Goal: Task Accomplishment & Management: Manage account settings

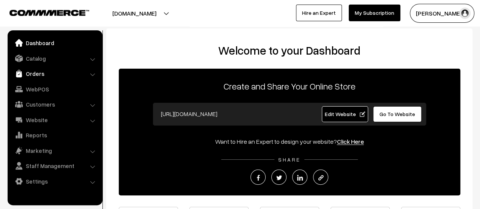
click at [26, 76] on link "Orders" at bounding box center [54, 74] width 90 height 14
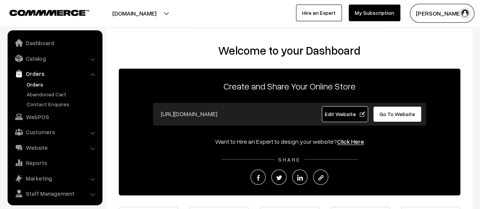
click at [32, 85] on link "Orders" at bounding box center [62, 84] width 75 height 8
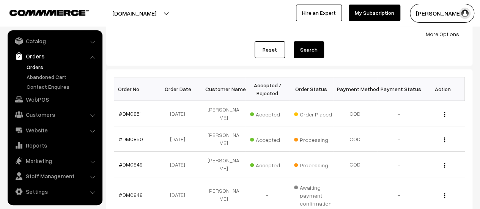
scroll to position [78, 0]
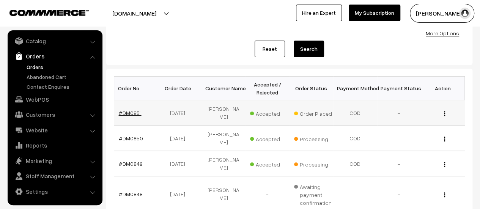
click at [133, 110] on link "#DM0851" at bounding box center [130, 113] width 23 height 6
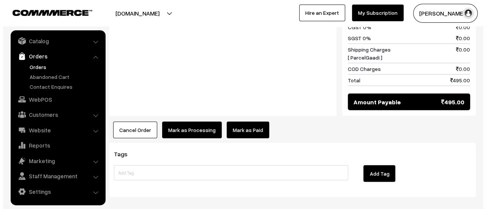
scroll to position [700, 0]
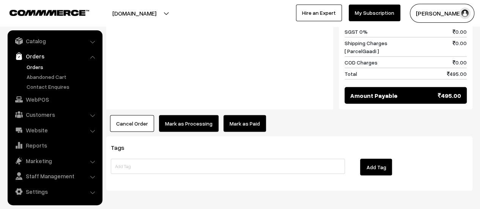
click at [175, 115] on button "Mark as Processing" at bounding box center [189, 123] width 60 height 17
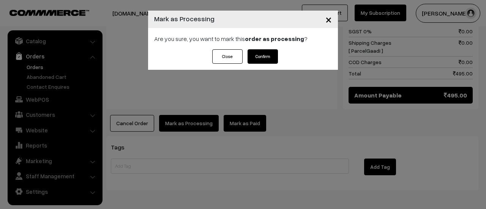
click at [260, 54] on button "Confirm" at bounding box center [262, 56] width 30 height 14
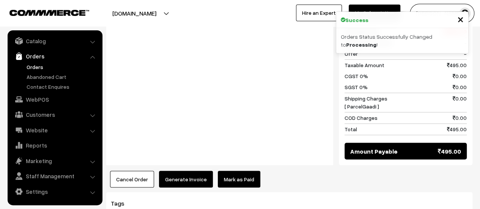
scroll to position [626, 0]
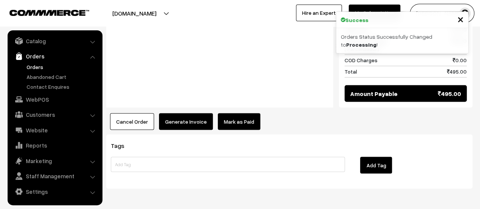
click at [187, 113] on button "Generate Invoice" at bounding box center [186, 121] width 54 height 17
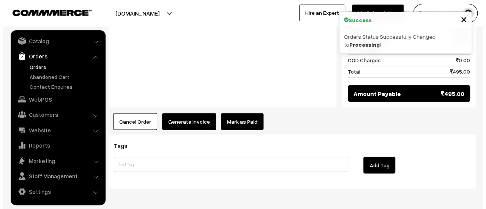
scroll to position [627, 0]
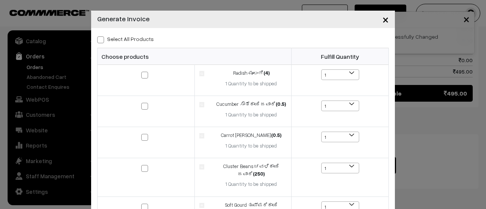
click at [101, 41] on label "Select All Products" at bounding box center [125, 39] width 57 height 8
click at [101, 41] on input "Select All Products" at bounding box center [99, 38] width 5 height 5
checkbox input "true"
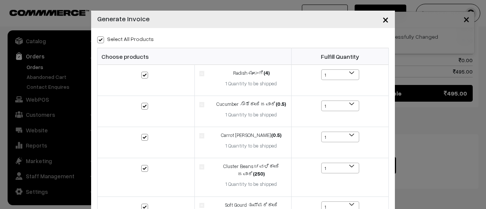
checkbox input "true"
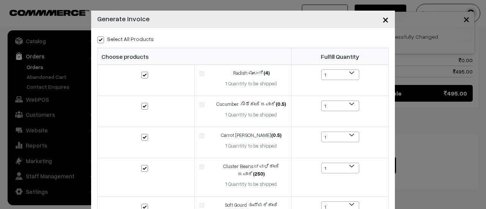
checkbox input "true"
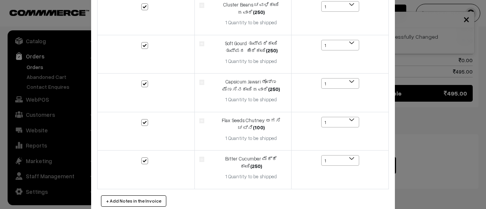
scroll to position [204, 0]
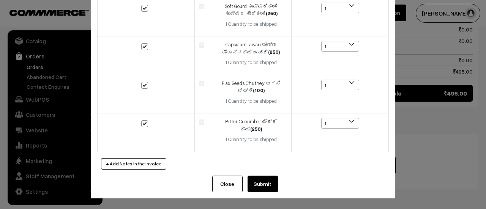
click at [257, 181] on button "Submit" at bounding box center [262, 184] width 30 height 17
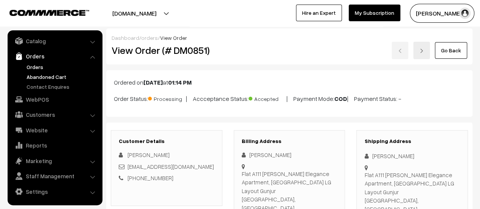
click at [45, 77] on link "Abandoned Cart" at bounding box center [62, 77] width 75 height 8
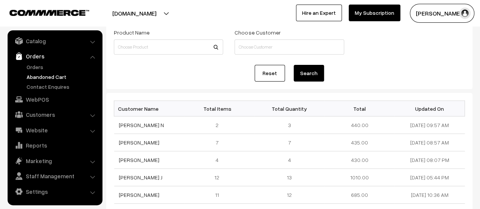
scroll to position [48, 0]
click at [128, 126] on link "[PERSON_NAME] N" at bounding box center [141, 124] width 45 height 6
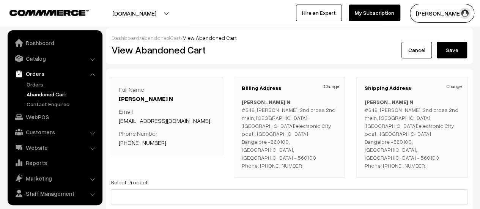
scroll to position [17, 0]
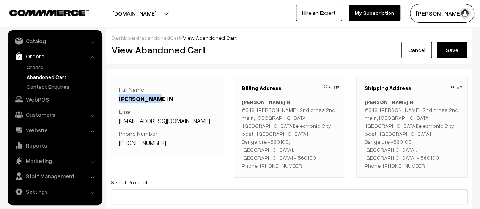
drag, startPoint x: 155, startPoint y: 97, endPoint x: 120, endPoint y: 99, distance: 35.4
click at [120, 99] on p "Full Name [PERSON_NAME] N" at bounding box center [167, 94] width 96 height 18
copy link "[PERSON_NAME] N"
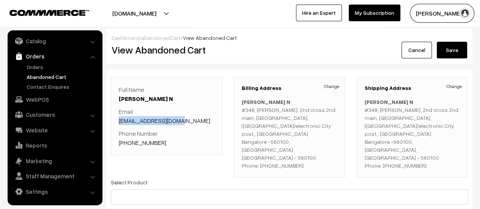
drag, startPoint x: 181, startPoint y: 121, endPoint x: 117, endPoint y: 121, distance: 63.4
click at [117, 121] on div "Full Name [PERSON_NAME] N Email [EMAIL_ADDRESS][DOMAIN_NAME] Phone Number [PHON…" at bounding box center [167, 116] width 112 height 78
copy link "[EMAIL_ADDRESS][DOMAIN_NAME]"
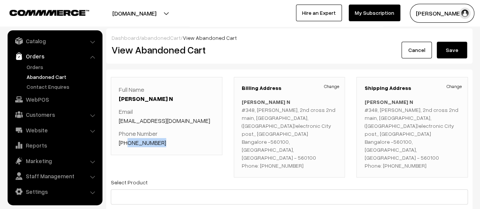
drag, startPoint x: 164, startPoint y: 140, endPoint x: 127, endPoint y: 144, distance: 36.2
click at [127, 144] on p "Phone Number +91 8904530675" at bounding box center [167, 138] width 96 height 18
copy link "8904530675"
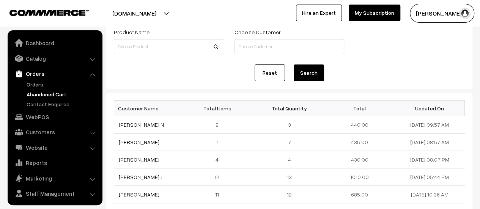
scroll to position [17, 0]
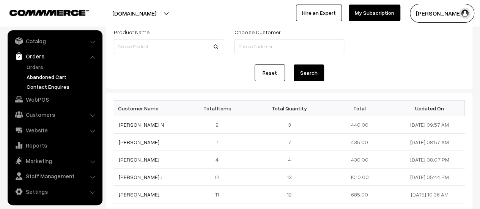
click at [42, 87] on link "Contact Enquires" at bounding box center [62, 87] width 75 height 8
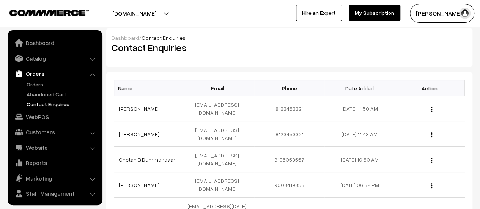
scroll to position [17, 0]
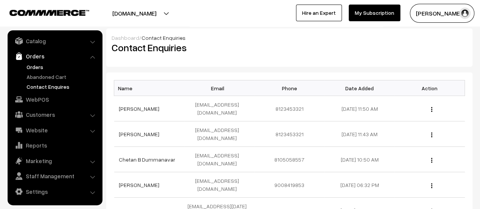
click at [32, 63] on link "Orders" at bounding box center [62, 67] width 75 height 8
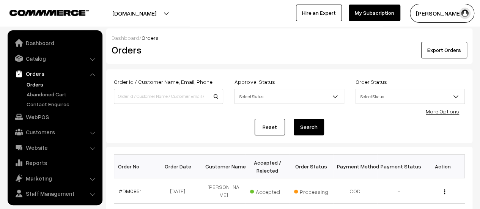
scroll to position [17, 0]
